Goal: Task Accomplishment & Management: Use online tool/utility

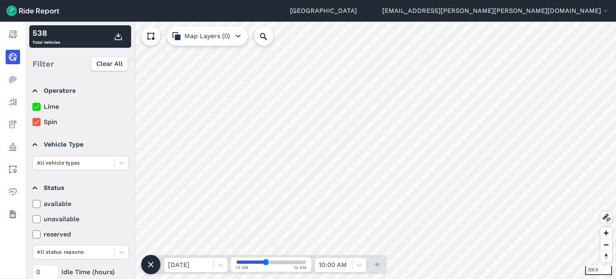
scroll to position [92, 0]
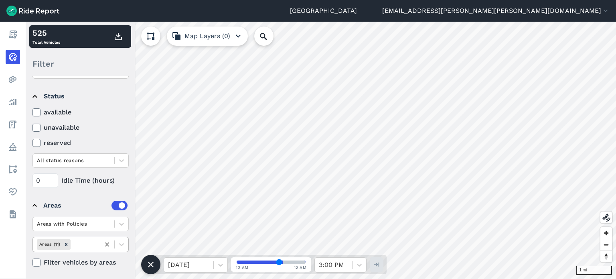
scroll to position [92, 0]
click at [117, 242] on icon at bounding box center [121, 244] width 8 height 8
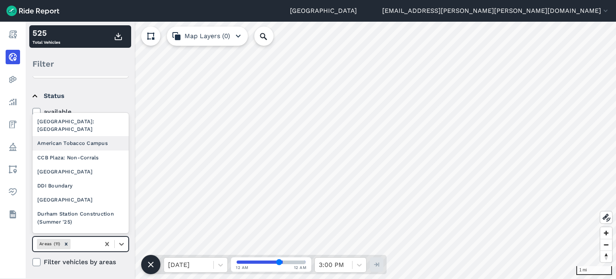
drag, startPoint x: 103, startPoint y: 138, endPoint x: 104, endPoint y: 166, distance: 28.1
click at [103, 137] on div "American Tobacco Campus" at bounding box center [80, 143] width 96 height 14
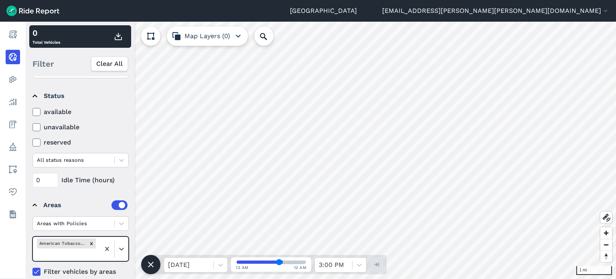
click at [38, 271] on icon at bounding box center [36, 271] width 7 height 8
click at [32, 271] on input "Filter vehicles by areas" at bounding box center [32, 269] width 0 height 5
click at [91, 240] on icon "Remove American Tobacco Campus" at bounding box center [92, 243] width 6 height 6
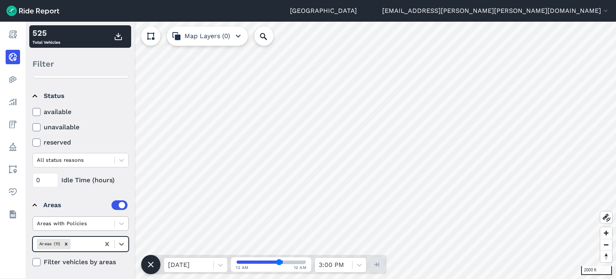
click at [100, 220] on div at bounding box center [73, 222] width 73 height 9
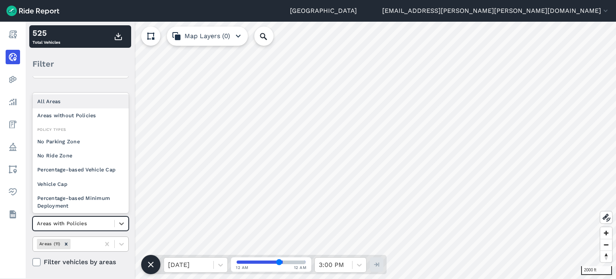
click at [90, 98] on div "All Areas" at bounding box center [80, 101] width 96 height 14
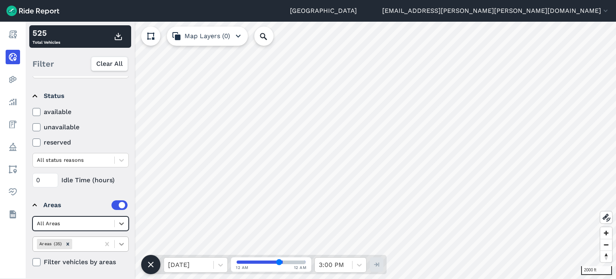
click at [123, 238] on div at bounding box center [122, 244] width 14 height 14
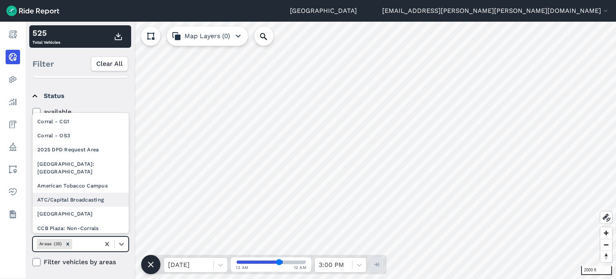
click at [95, 192] on div "ATC/Capital Broadcasting" at bounding box center [80, 199] width 96 height 14
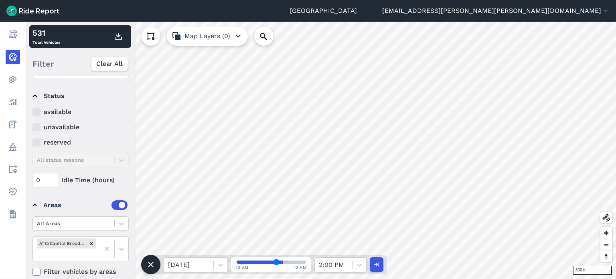
click at [276, 261] on input "range" at bounding box center [270, 261] width 69 height 3
click at [373, 263] on icon "button" at bounding box center [376, 264] width 8 height 8
type input "60"
drag, startPoint x: 278, startPoint y: 262, endPoint x: 349, endPoint y: 269, distance: 71.3
click at [305, 263] on input "range" at bounding box center [270, 261] width 69 height 3
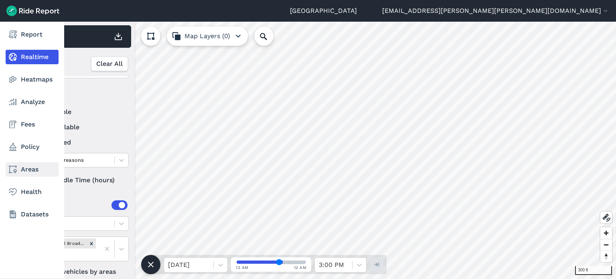
click at [30, 172] on link "Areas" at bounding box center [32, 169] width 53 height 14
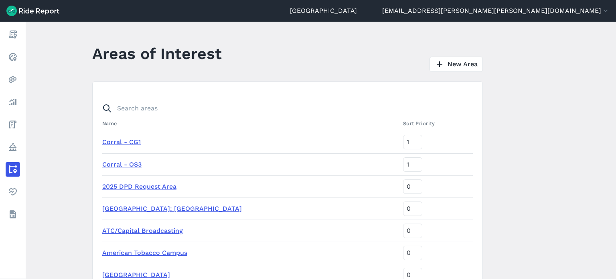
scroll to position [120, 0]
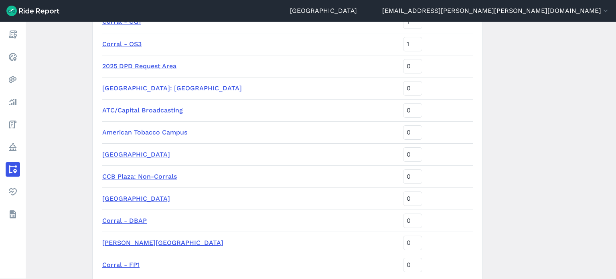
click at [165, 110] on link "ATC/Capital Broadcasting" at bounding box center [142, 110] width 81 height 8
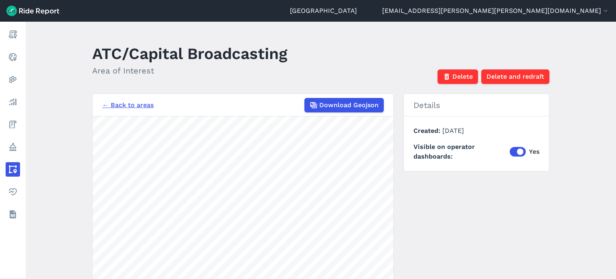
click at [138, 102] on link "← Back to areas" at bounding box center [127, 105] width 51 height 10
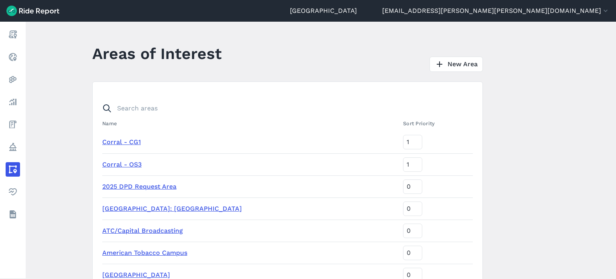
click at [183, 251] on link "American Tobacco Campus" at bounding box center [144, 252] width 85 height 8
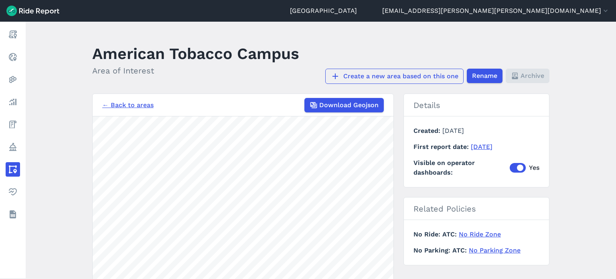
click at [433, 77] on link "Create a new area based on this one" at bounding box center [394, 76] width 138 height 15
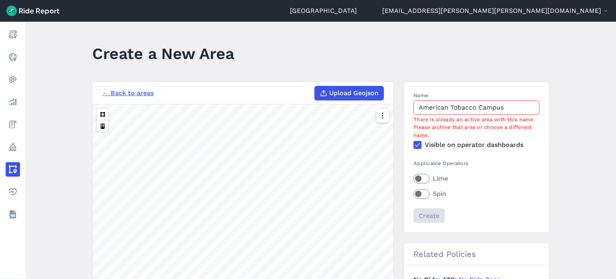
drag, startPoint x: 509, startPoint y: 107, endPoint x: 331, endPoint y: 88, distance: 179.7
click at [331, 88] on div "← Back to areas Upload Geojson Revert geometry 1000 ft Name American Tobacco Ca…" at bounding box center [320, 231] width 457 height 301
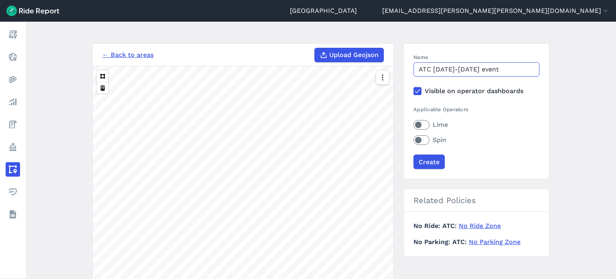
scroll to position [80, 0]
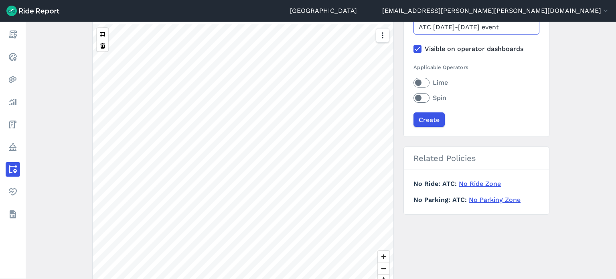
type input "ATC [DATE]-[DATE] event"
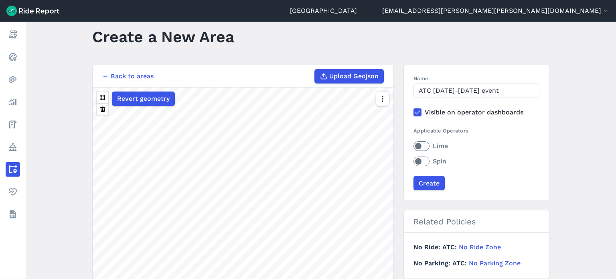
scroll to position [0, 0]
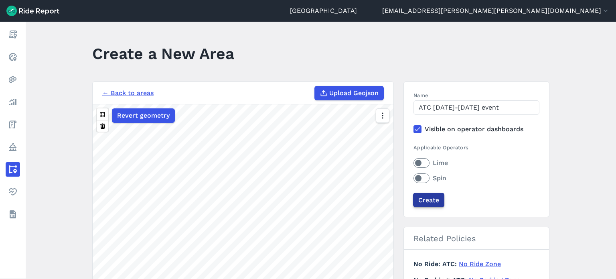
click at [426, 202] on input "Create" at bounding box center [428, 199] width 31 height 14
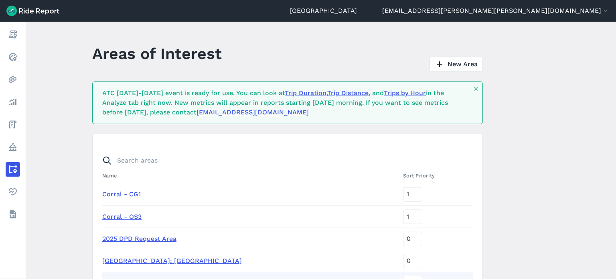
scroll to position [14, 0]
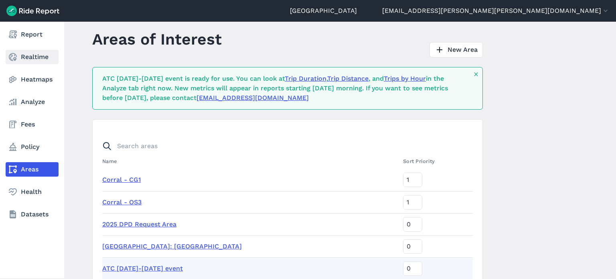
click at [20, 56] on link "Realtime" at bounding box center [32, 57] width 53 height 14
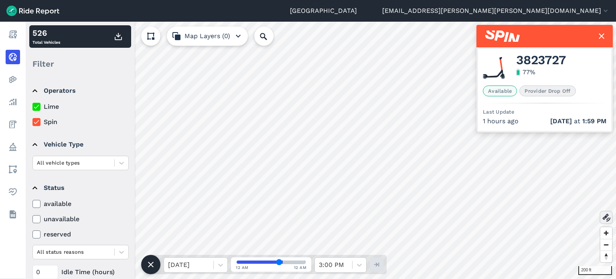
click at [604, 218] on use at bounding box center [606, 217] width 8 height 8
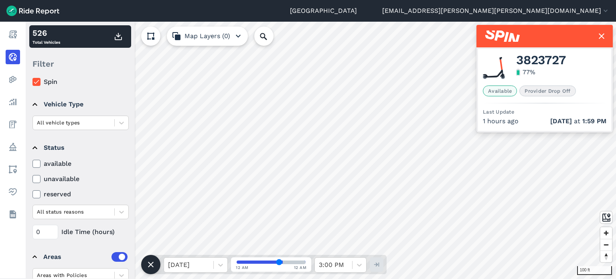
scroll to position [92, 0]
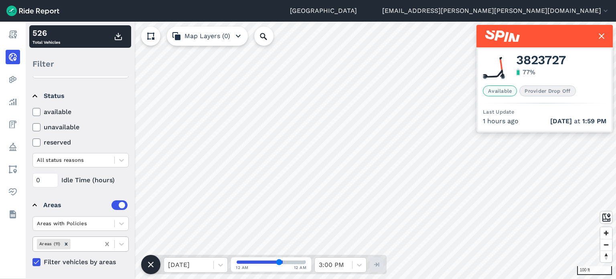
click at [109, 242] on icon at bounding box center [107, 244] width 4 height 4
click at [108, 242] on icon at bounding box center [107, 244] width 4 height 4
click at [105, 240] on icon at bounding box center [107, 244] width 8 height 8
click at [119, 222] on icon at bounding box center [121, 223] width 8 height 8
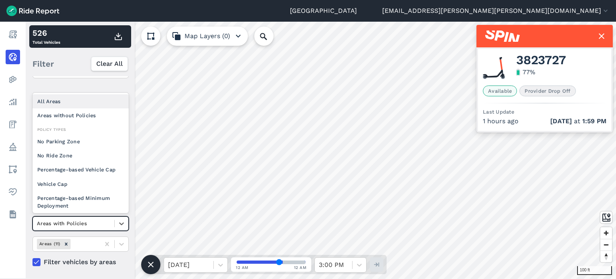
click at [65, 94] on div "All Areas" at bounding box center [80, 101] width 96 height 14
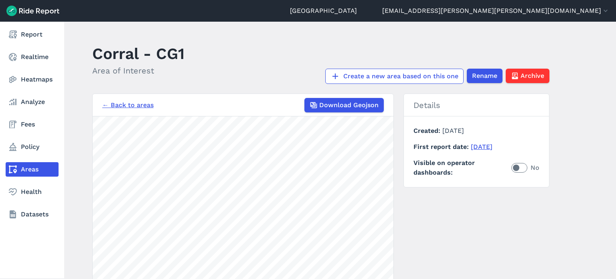
click at [18, 168] on link "Areas" at bounding box center [32, 169] width 53 height 14
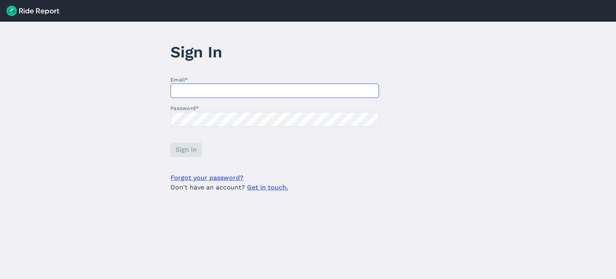
type input "[EMAIL_ADDRESS][PERSON_NAME][PERSON_NAME][DOMAIN_NAME]"
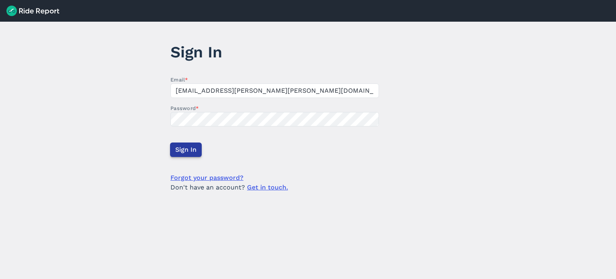
click at [193, 147] on span "Sign In" at bounding box center [185, 150] width 21 height 10
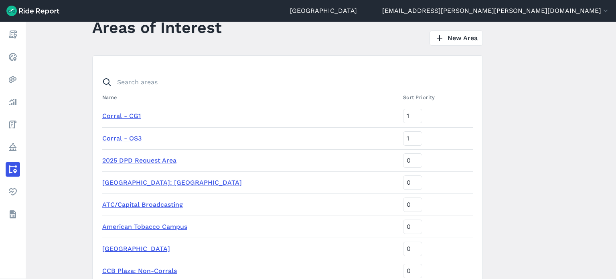
scroll to position [120, 0]
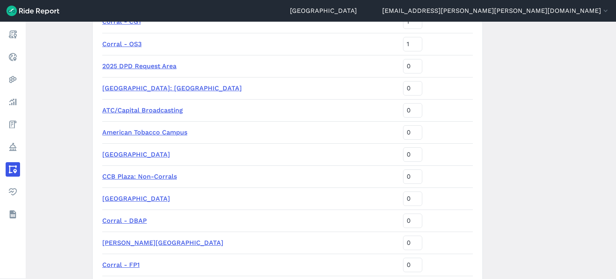
click at [162, 112] on link "ATC/Capital Broadcasting" at bounding box center [142, 110] width 81 height 8
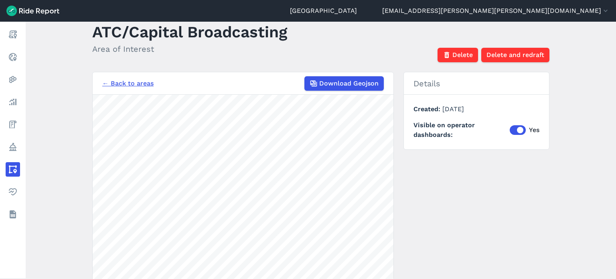
scroll to position [40, 0]
